Goal: Transaction & Acquisition: Subscribe to service/newsletter

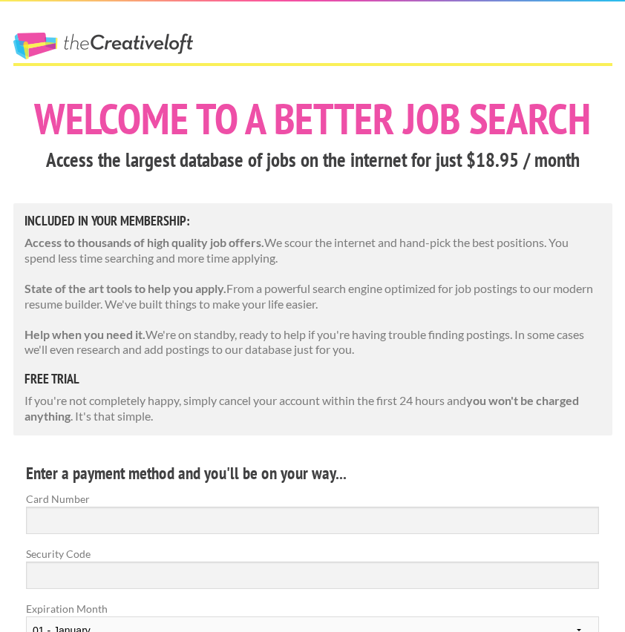
click at [134, 34] on link "The Creative Loft" at bounding box center [103, 46] width 180 height 27
click at [148, 53] on link "The Creative Loft" at bounding box center [103, 46] width 180 height 27
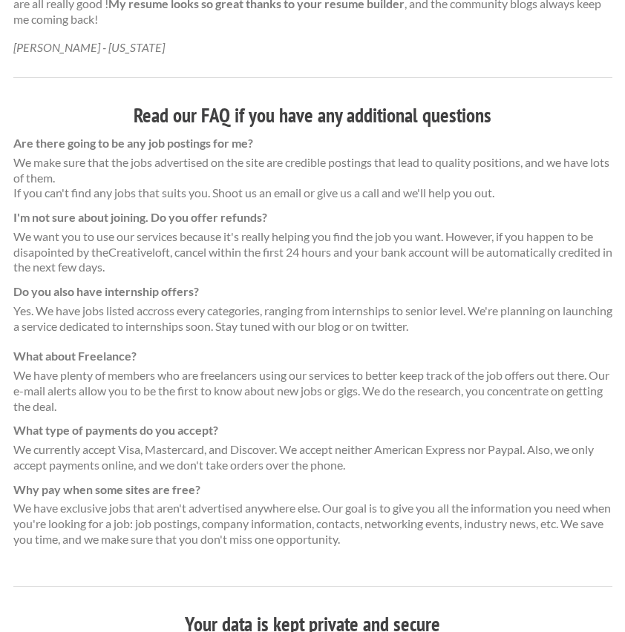
scroll to position [1555, 0]
